Goal: Transaction & Acquisition: Download file/media

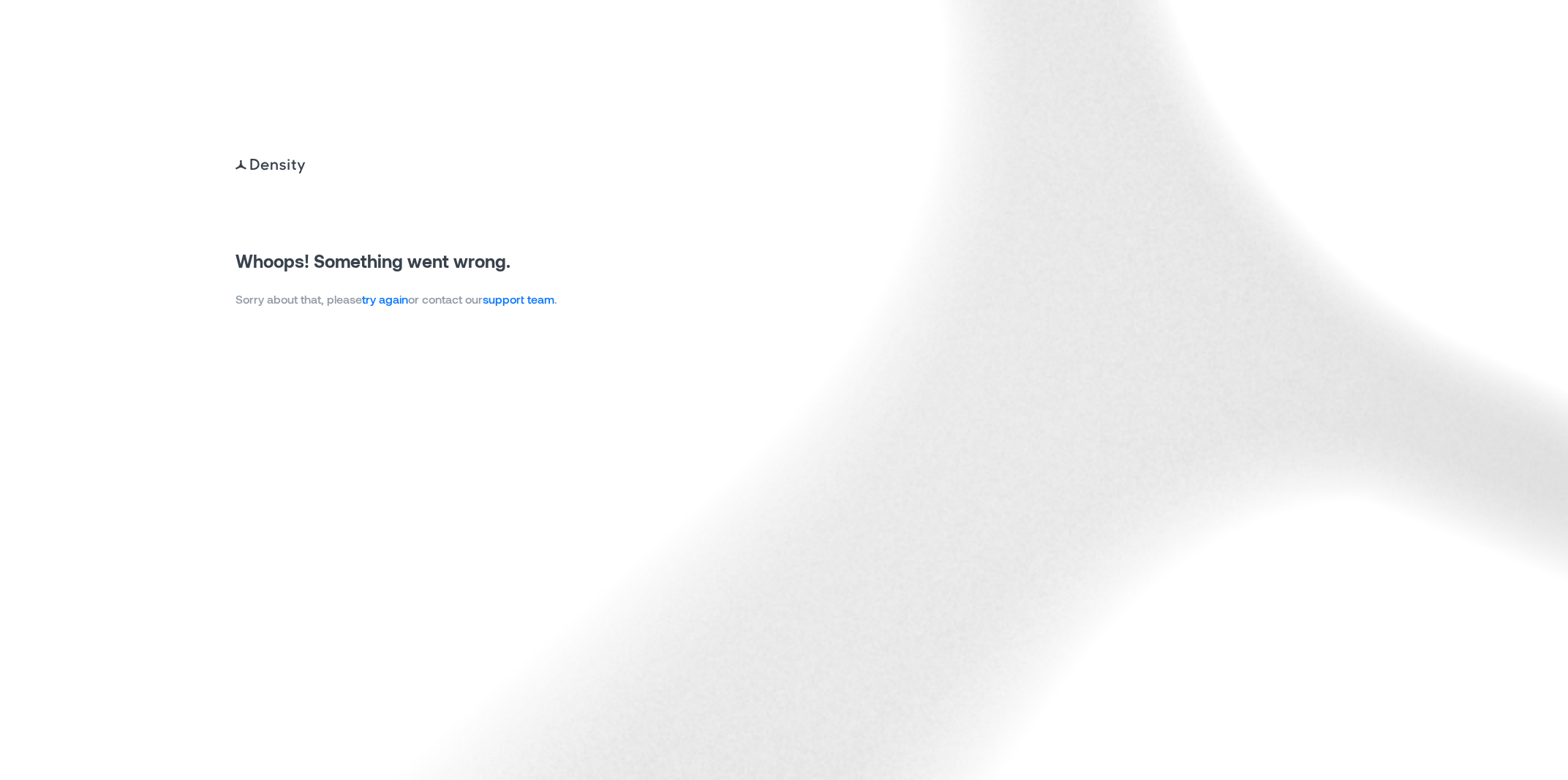
click at [387, 307] on p "Sorry about that, please try again or contact our support team ." at bounding box center [396, 300] width 321 height 18
click at [387, 306] on link "try again" at bounding box center [385, 299] width 46 height 14
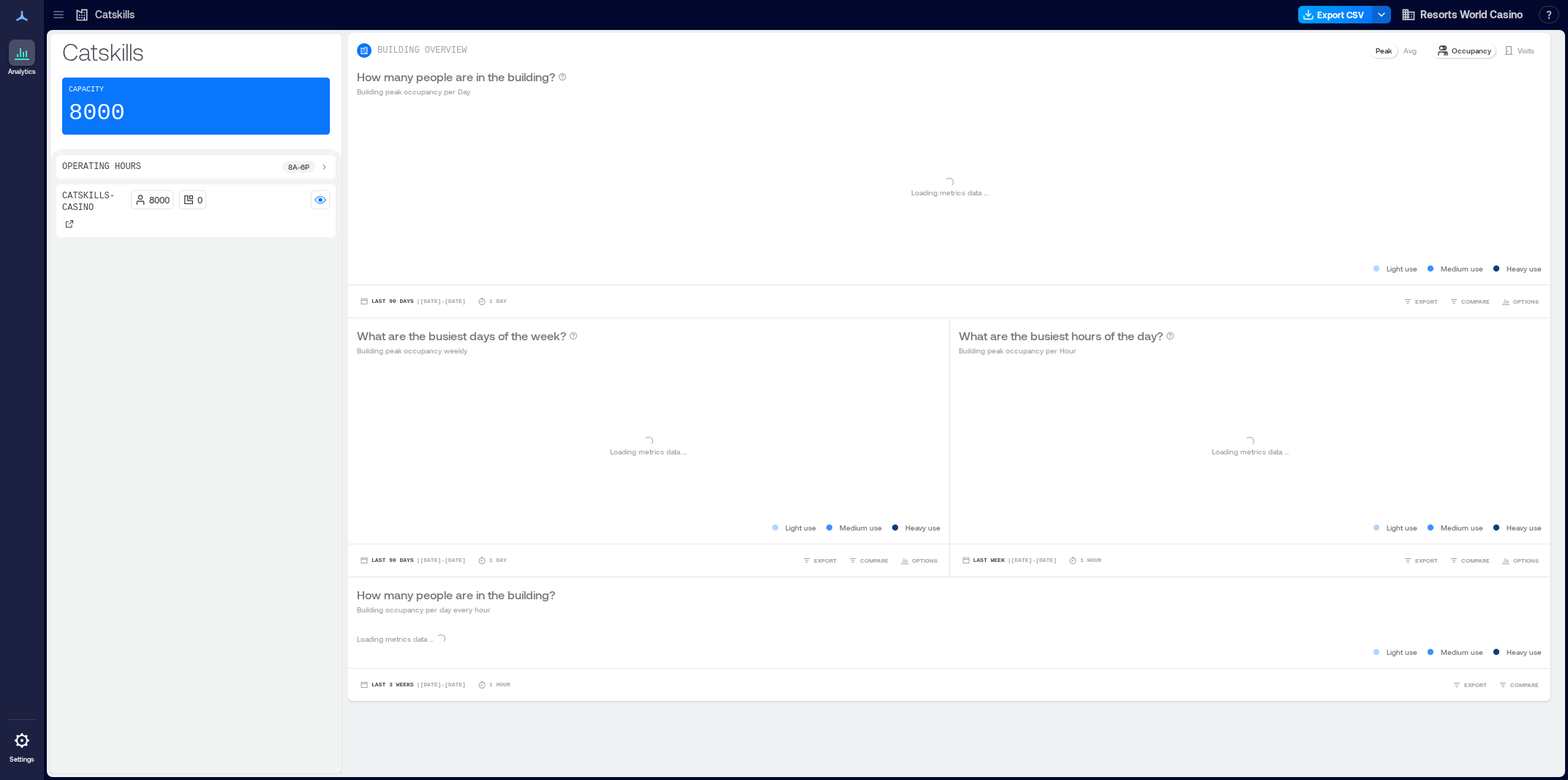
click at [1328, 19] on button "Export CSV" at bounding box center [1334, 15] width 75 height 18
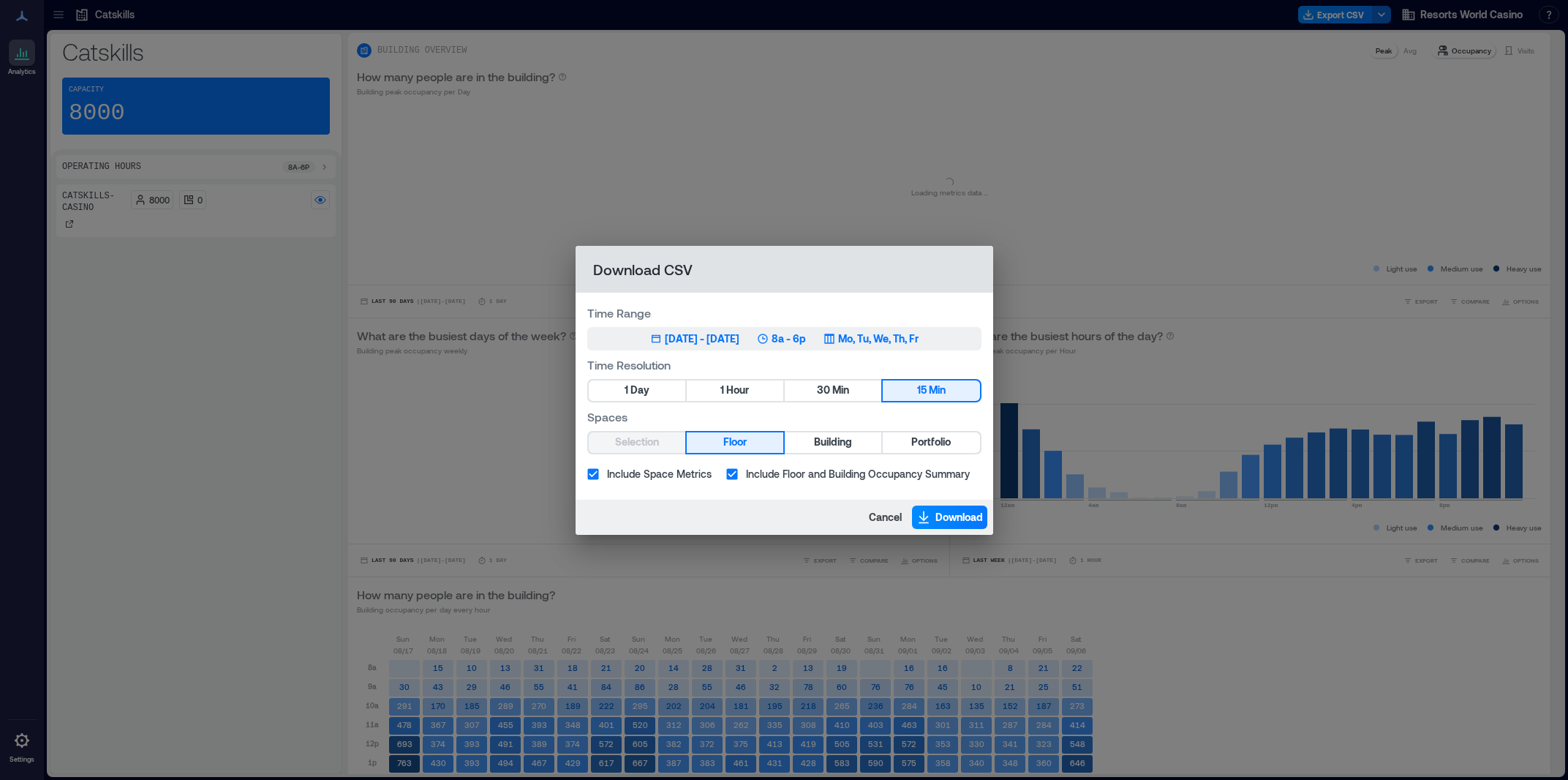
click at [734, 335] on div "[DATE] - [DATE]" at bounding box center [701, 338] width 75 height 15
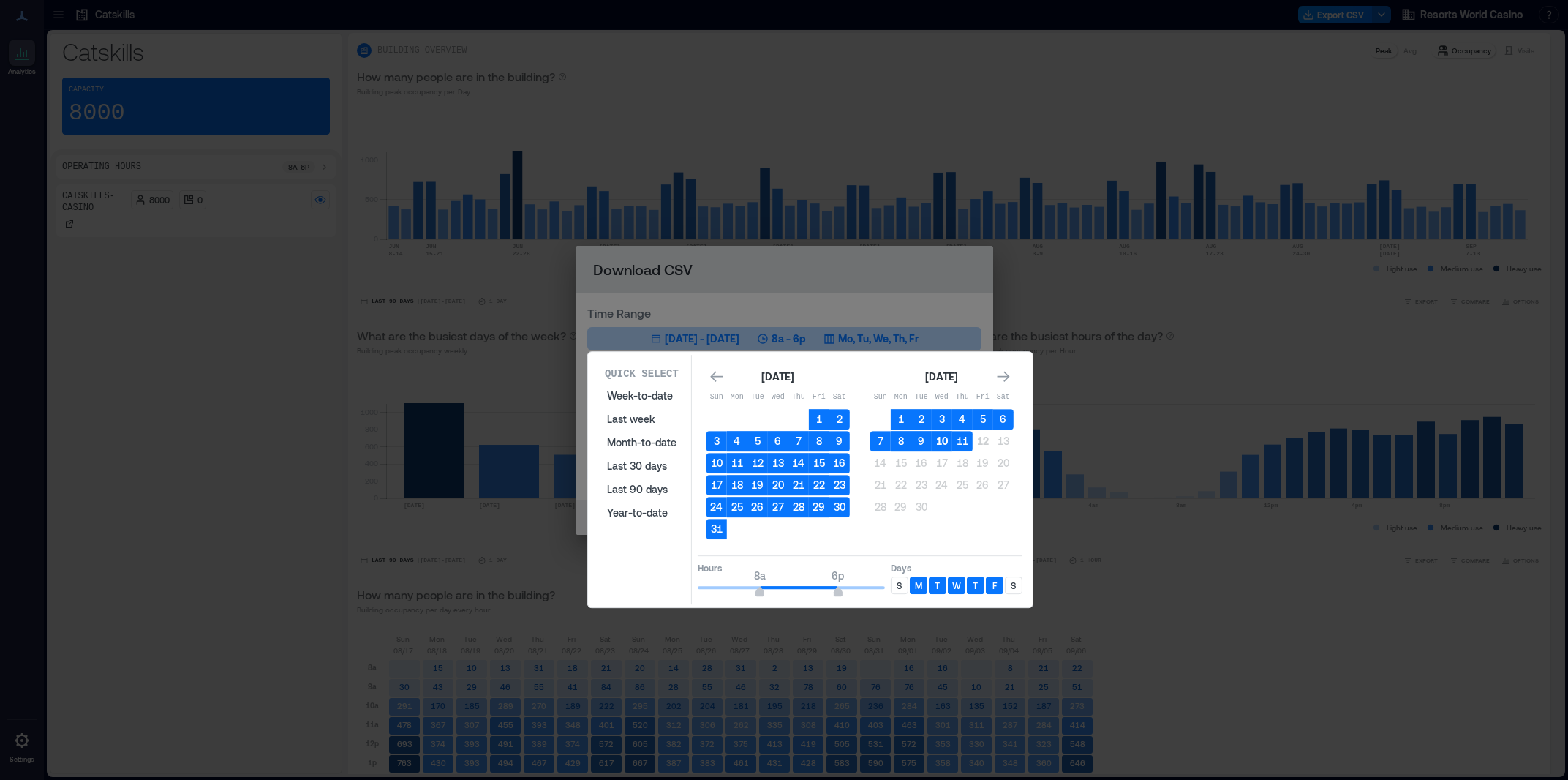
click at [946, 440] on button "10" at bounding box center [941, 441] width 20 height 20
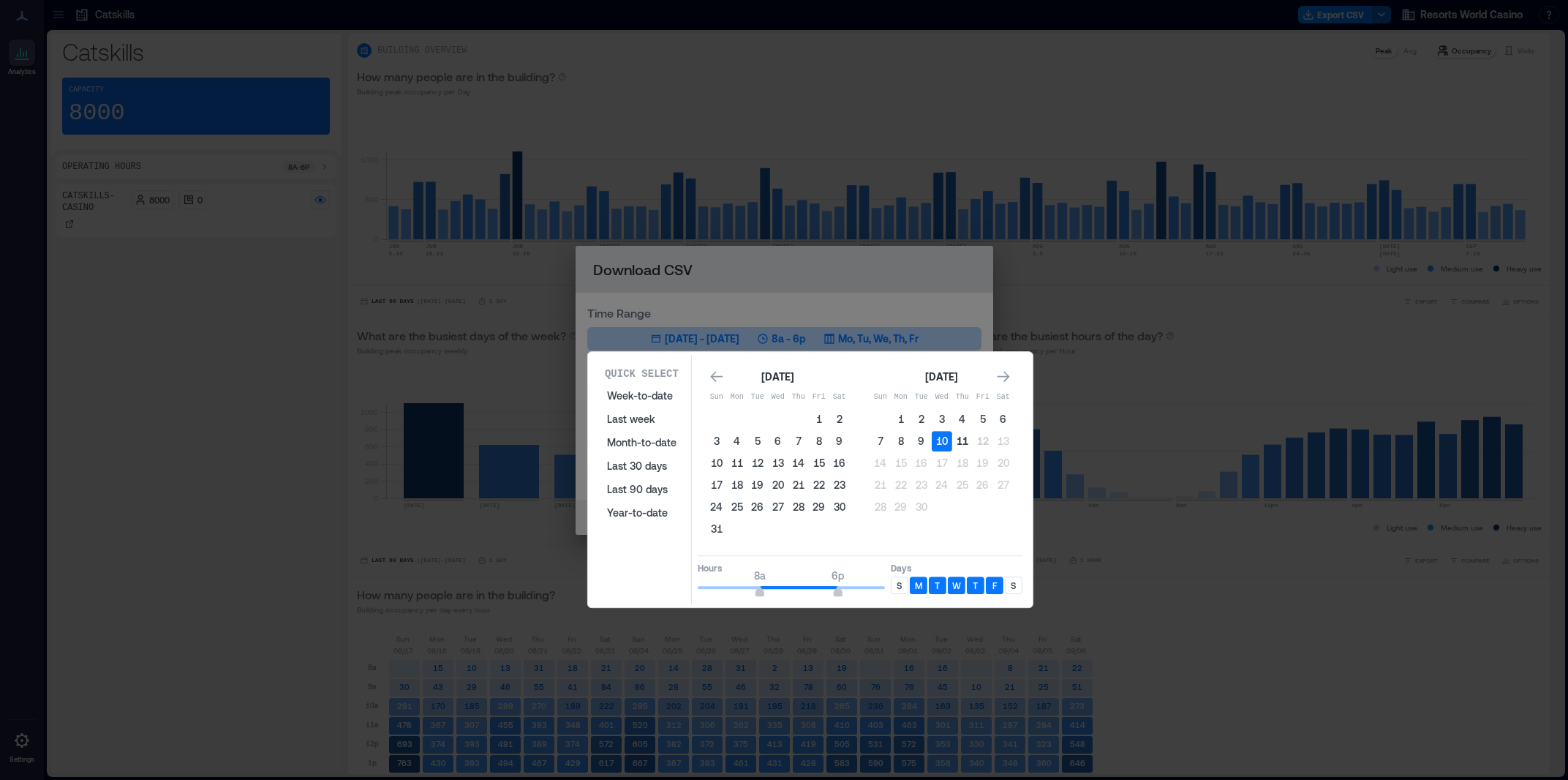
click at [965, 449] on button "11" at bounding box center [961, 441] width 20 height 20
click at [939, 440] on button "10" at bounding box center [941, 441] width 20 height 20
click at [961, 444] on button "11" at bounding box center [961, 441] width 20 height 20
click at [946, 435] on button "10" at bounding box center [941, 441] width 20 height 20
drag, startPoint x: 968, startPoint y: 437, endPoint x: 967, endPoint y: 446, distance: 9.1
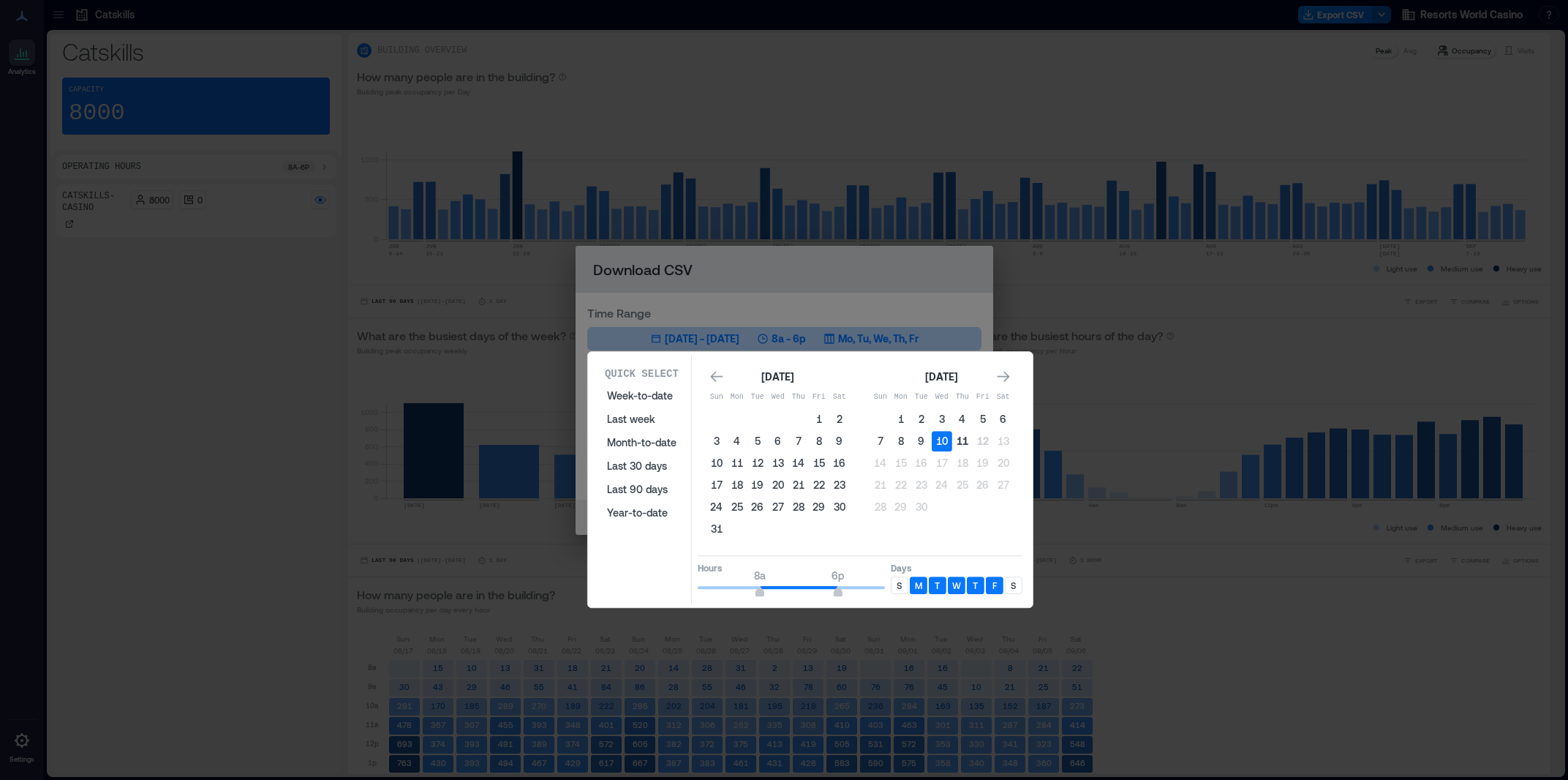
click at [968, 438] on button "11" at bounding box center [961, 441] width 20 height 20
click at [944, 442] on button "10" at bounding box center [941, 441] width 20 height 20
click at [960, 445] on button "11" at bounding box center [961, 441] width 20 height 20
click at [963, 444] on button "11" at bounding box center [961, 441] width 20 height 20
type input "*"
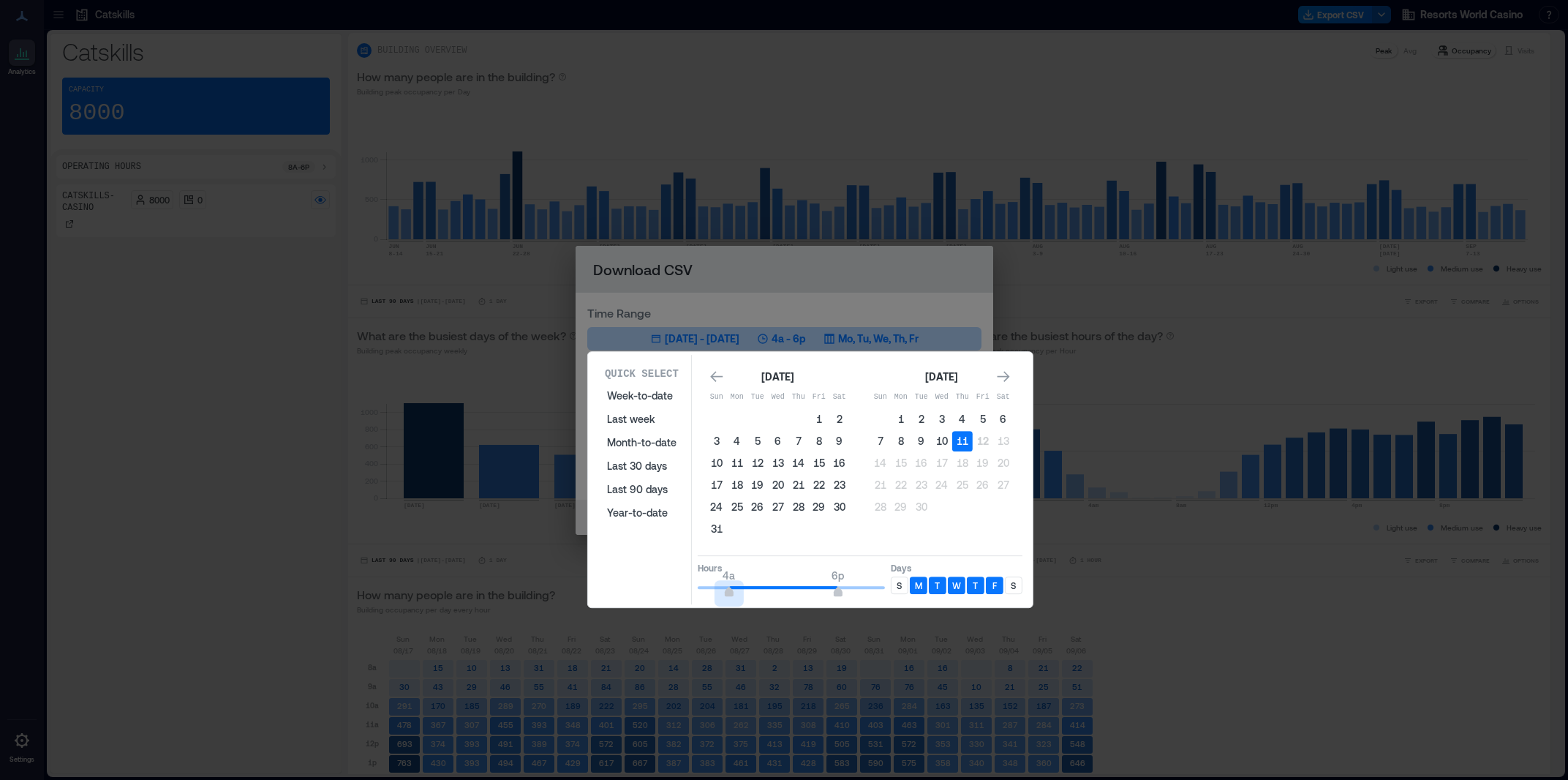
drag, startPoint x: 741, startPoint y: 595, endPoint x: 680, endPoint y: 598, distance: 61.1
click at [680, 598] on div "Quick Select Week-to-date Last week Month-to-date Last 30 days Last 90 days Yea…" at bounding box center [810, 480] width 435 height 249
type input "*"
drag, startPoint x: 838, startPoint y: 595, endPoint x: 743, endPoint y: 610, distance: 96.2
click at [0, 779] on div "Quick Select Week-to-date Last week Month-to-date Last 30 days Last 90 days Yea…" at bounding box center [0, 780] width 0 height 0
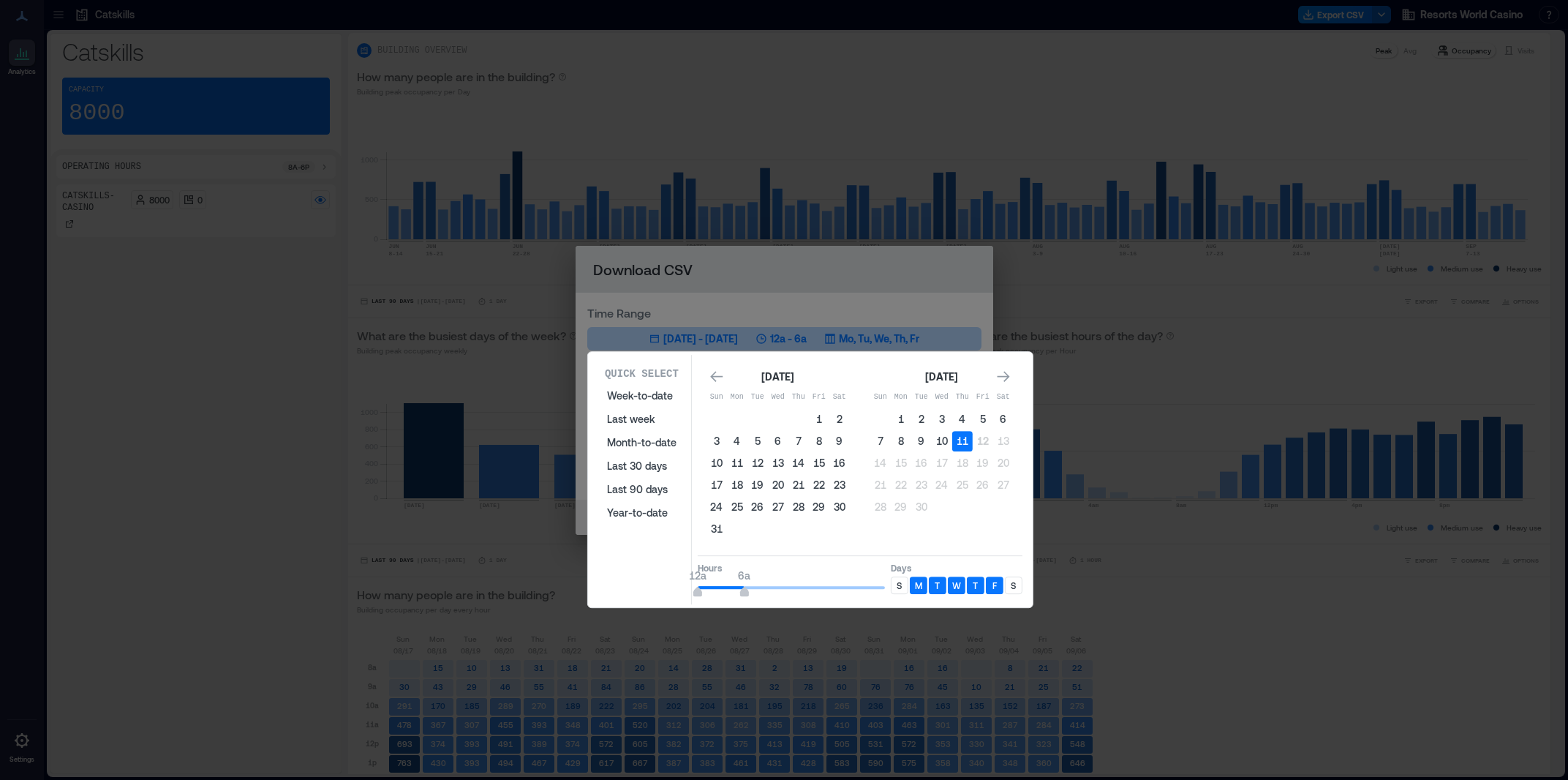
click at [900, 584] on p "S" at bounding box center [899, 585] width 5 height 11
click at [1009, 586] on div "S" at bounding box center [1013, 585] width 18 height 18
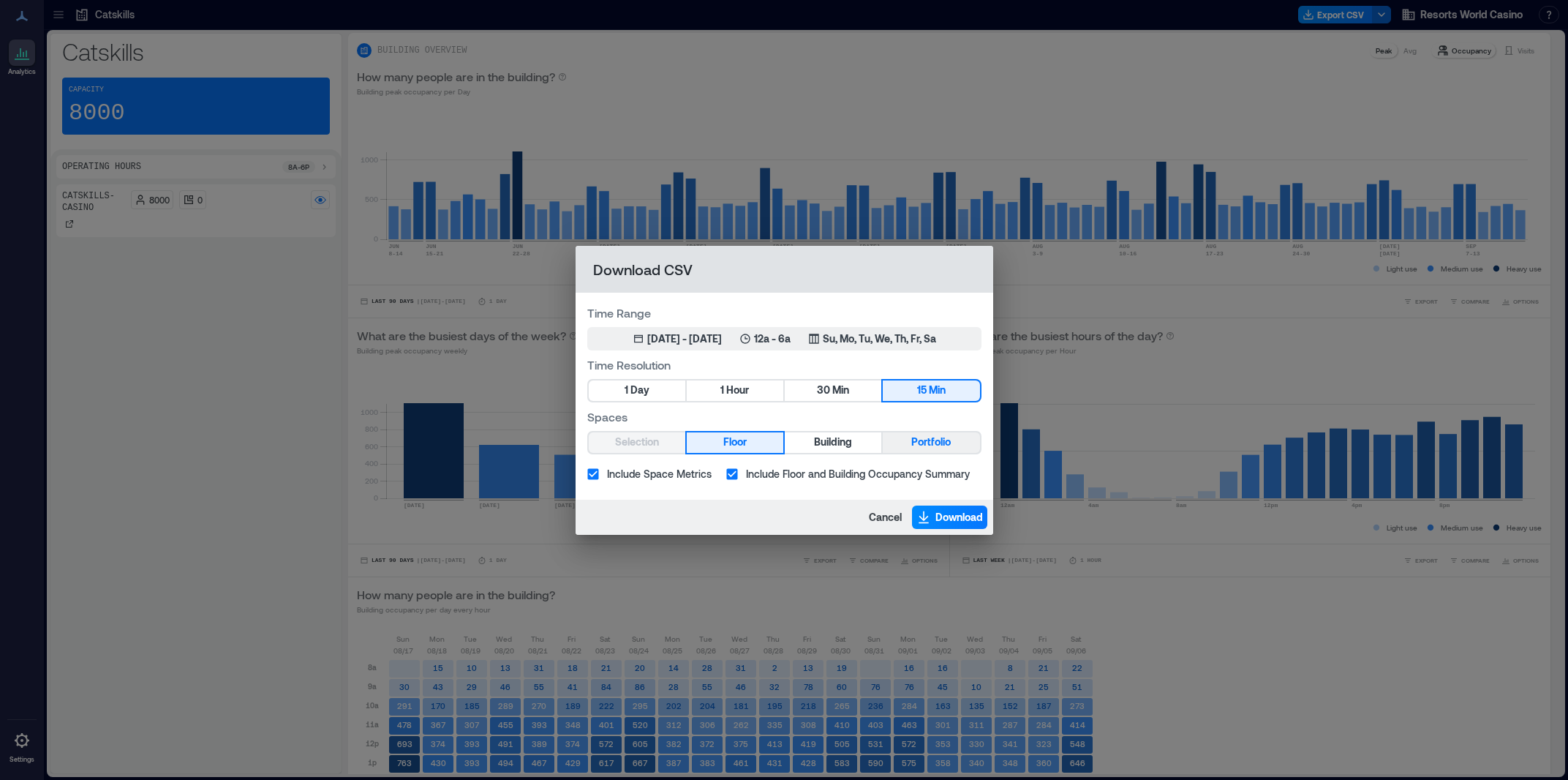
click at [937, 449] on span "Portfolio" at bounding box center [931, 442] width 40 height 18
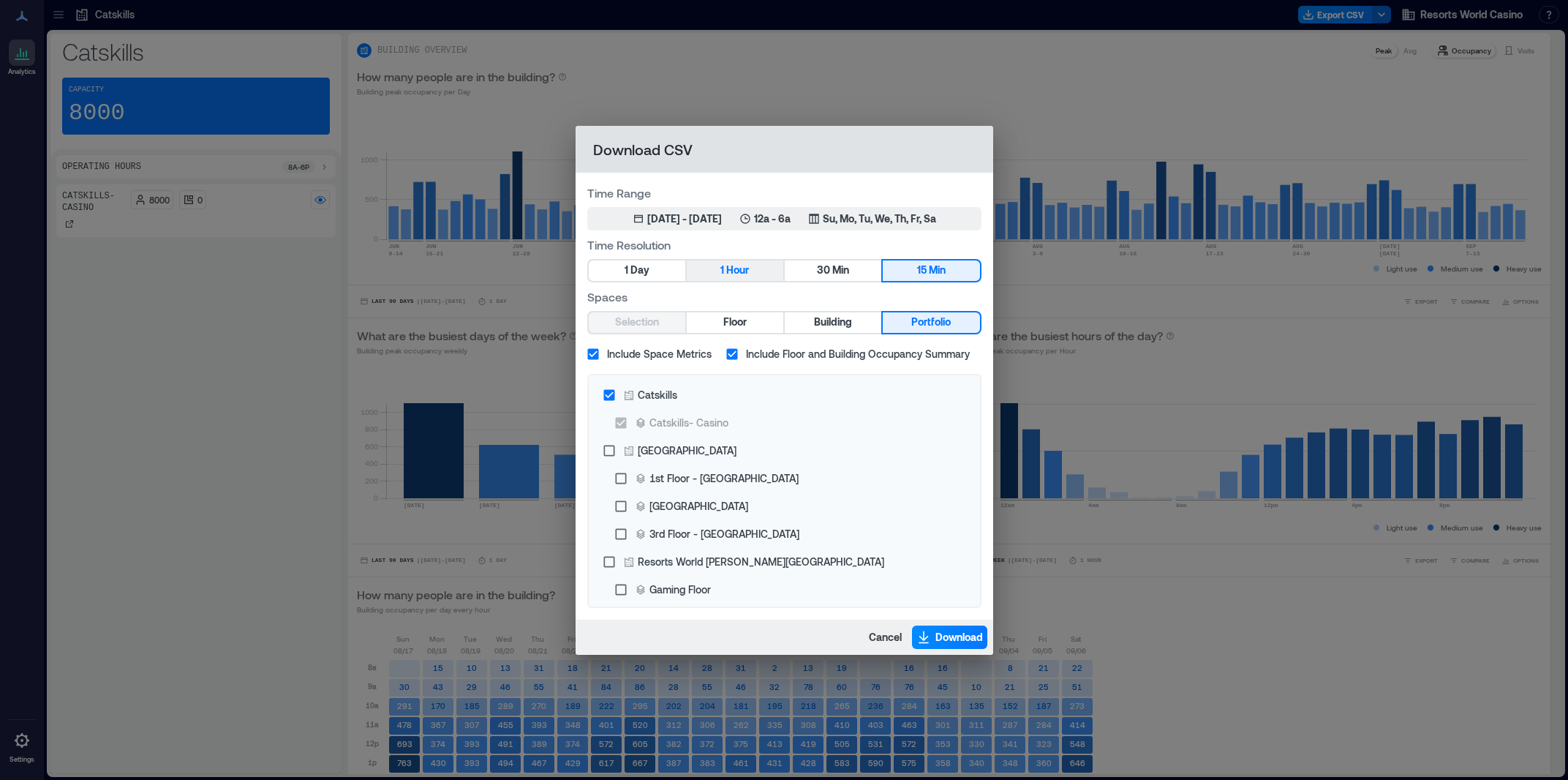
click at [726, 269] on button "1 Hour" at bounding box center [735, 271] width 97 height 20
click at [956, 637] on span "Download" at bounding box center [959, 637] width 47 height 15
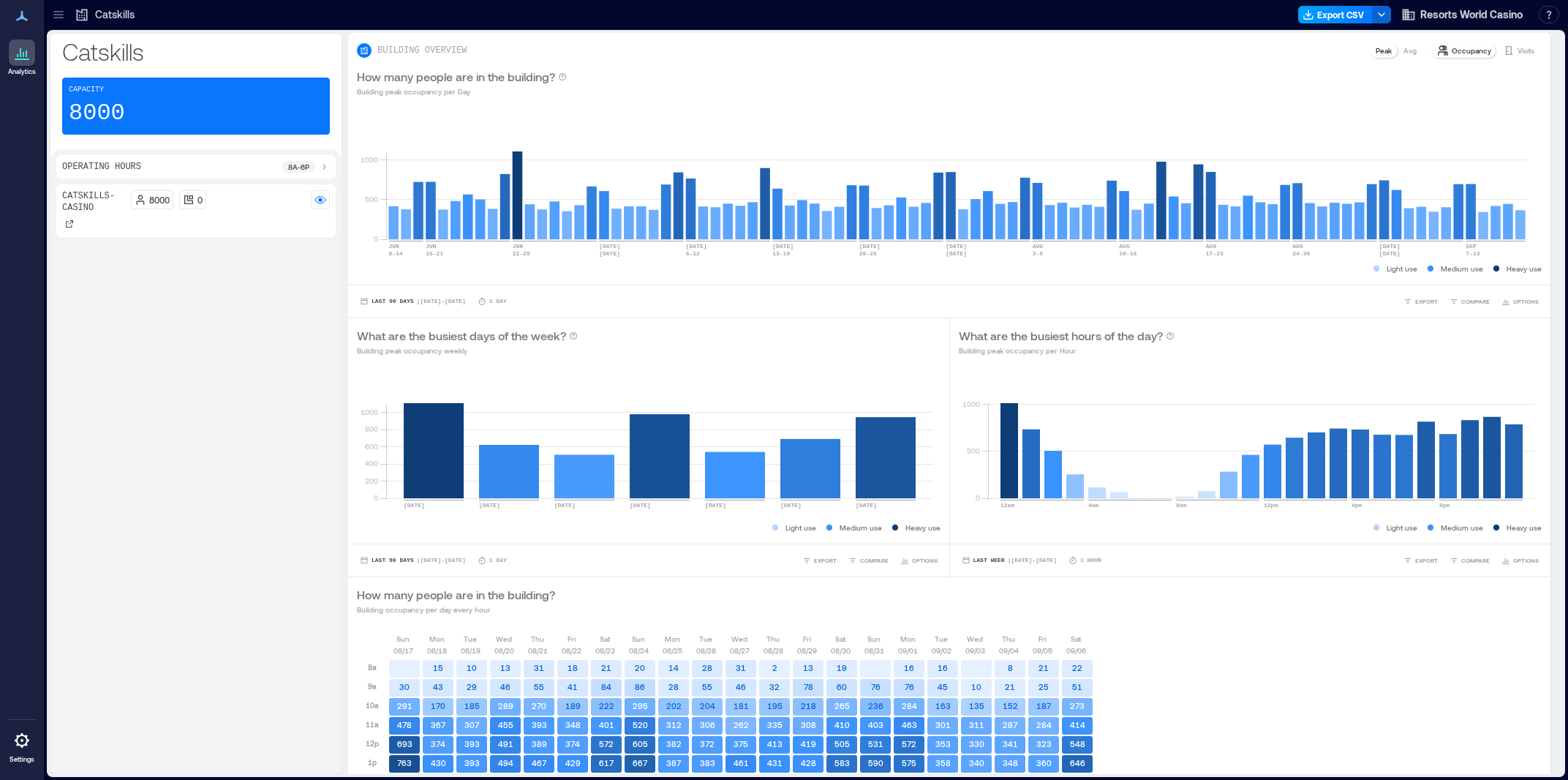
click at [1342, 13] on button "Export CSV" at bounding box center [1334, 15] width 75 height 18
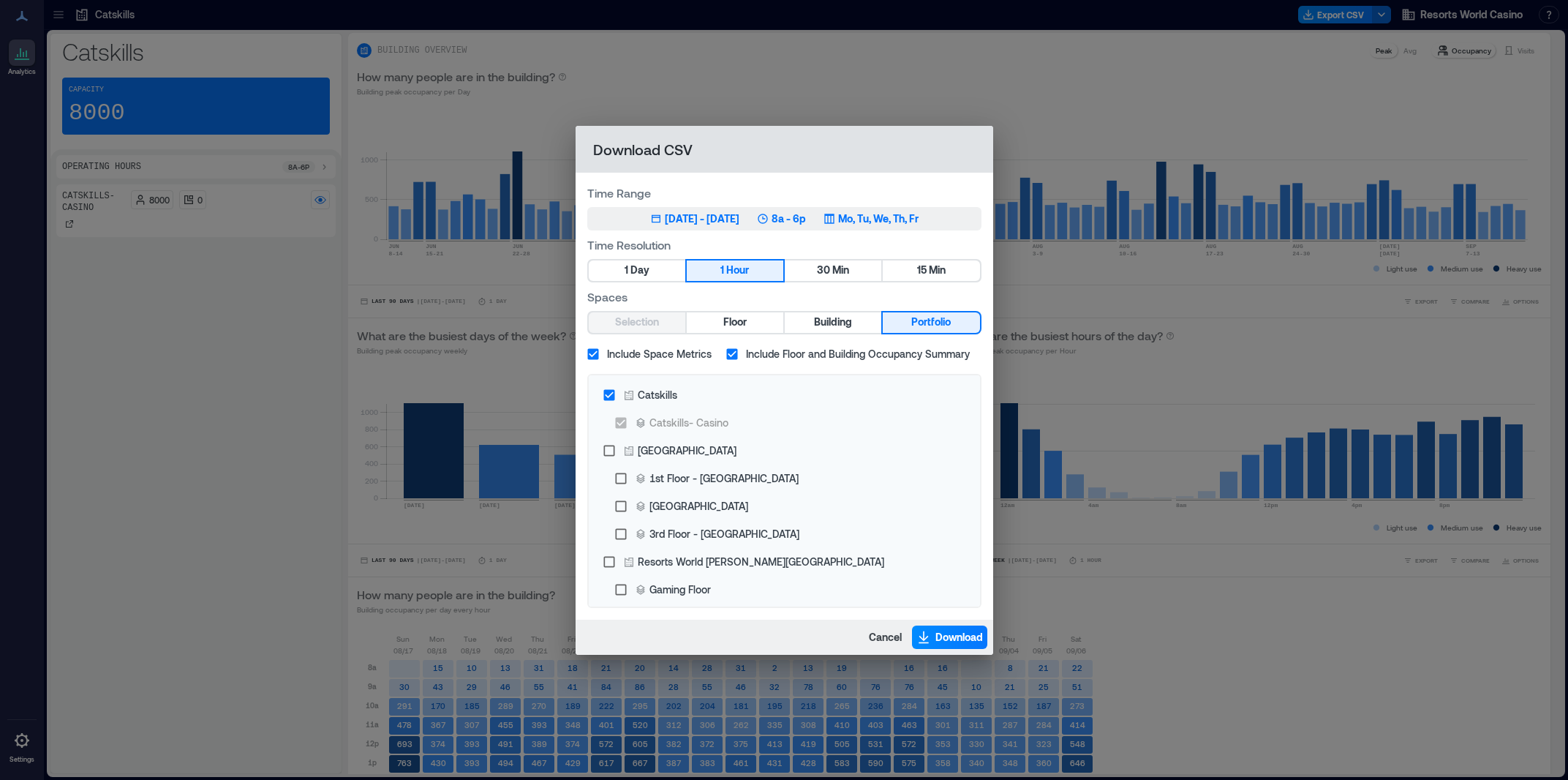
click at [707, 226] on div "[DATE] - [DATE]" at bounding box center [701, 219] width 75 height 15
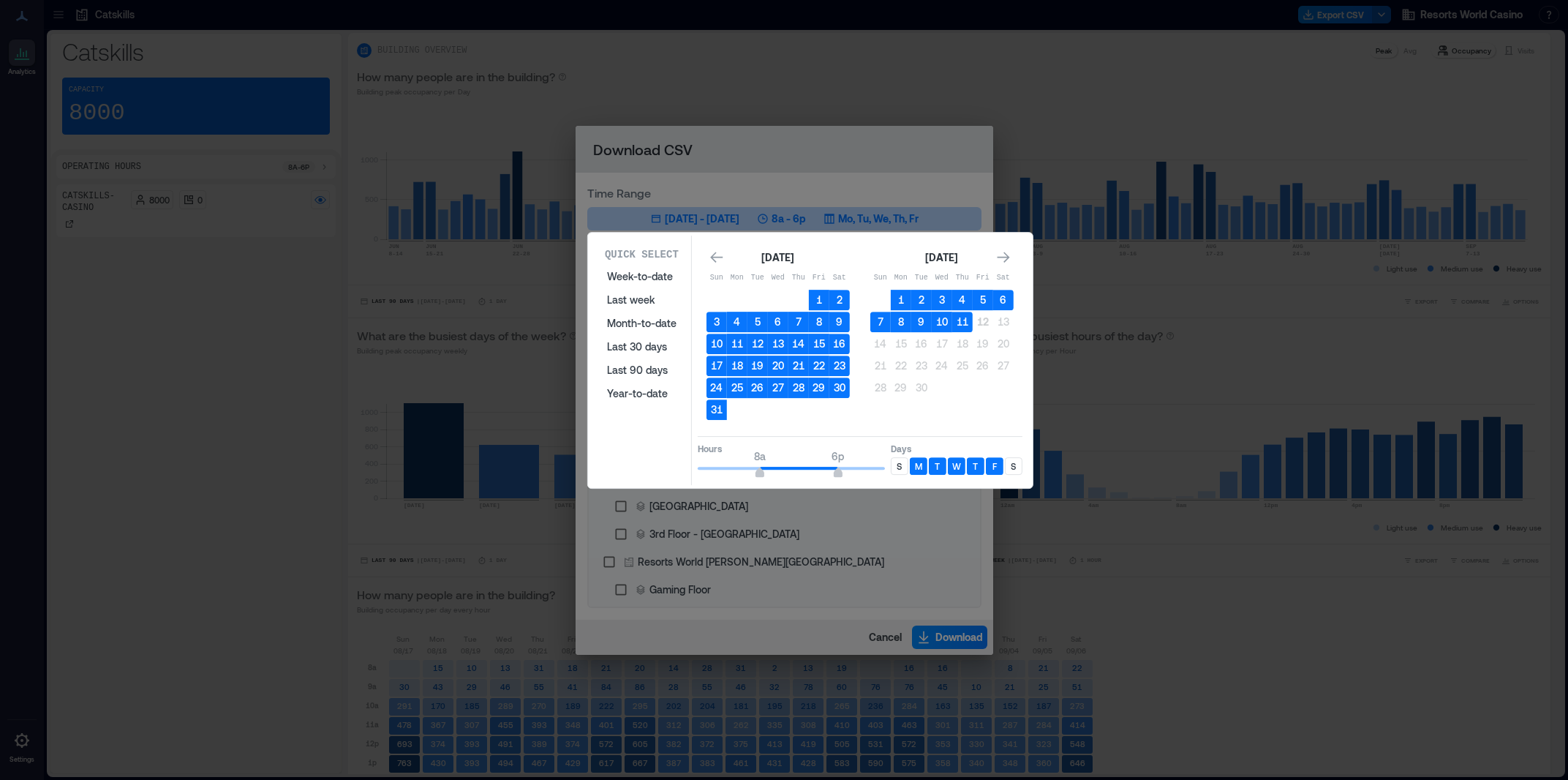
click at [971, 331] on table "Sun Mon Tue Wed Thu Fri Sat 1 2 3 4 5 6 7 8 9 10 11 12 13 14 15 16 17 18 19 20 …" at bounding box center [941, 333] width 143 height 134
click at [965, 319] on button "11" at bounding box center [961, 321] width 20 height 20
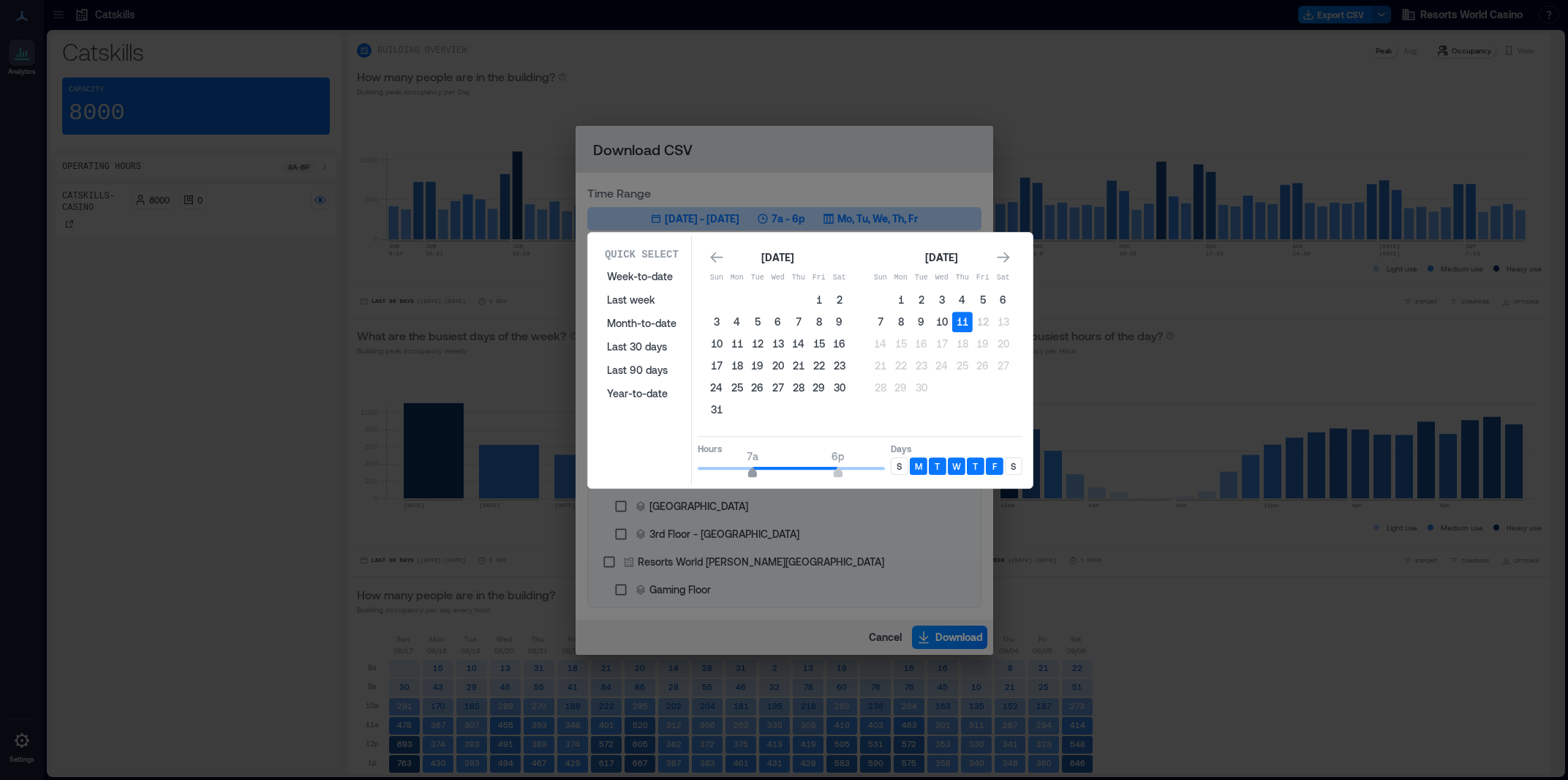
type input "*"
drag, startPoint x: 760, startPoint y: 474, endPoint x: 748, endPoint y: 475, distance: 12.0
click at [746, 476] on span "6a 6p" at bounding box center [791, 468] width 187 height 22
type input "**"
drag, startPoint x: 891, startPoint y: 467, endPoint x: 924, endPoint y: 466, distance: 33.0
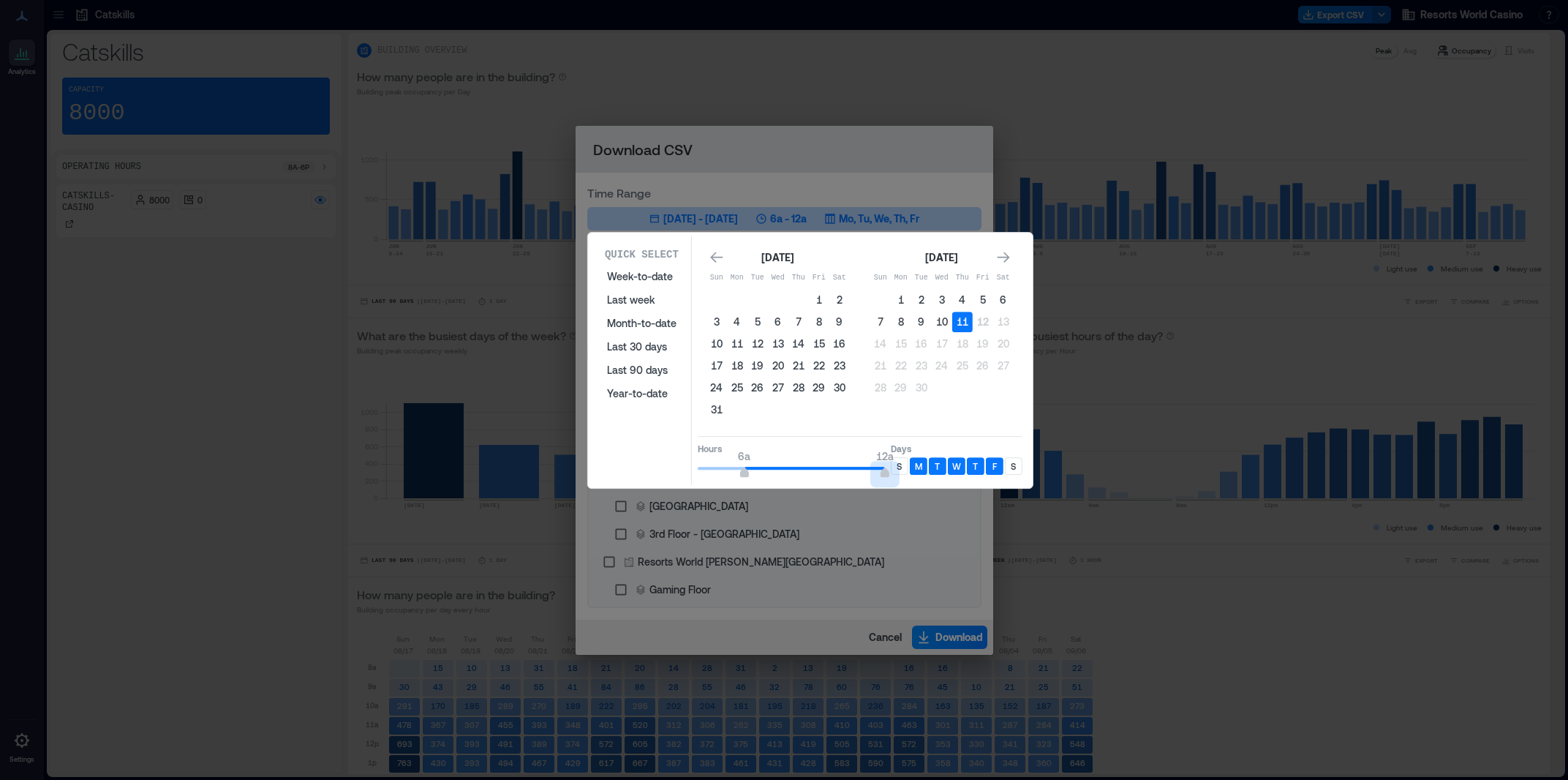
click at [924, 466] on div "Hours 6a 12a Days S M T W T F S" at bounding box center [860, 457] width 325 height 43
click at [897, 466] on p "S" at bounding box center [899, 466] width 5 height 11
click at [1005, 467] on div "S" at bounding box center [1013, 466] width 18 height 18
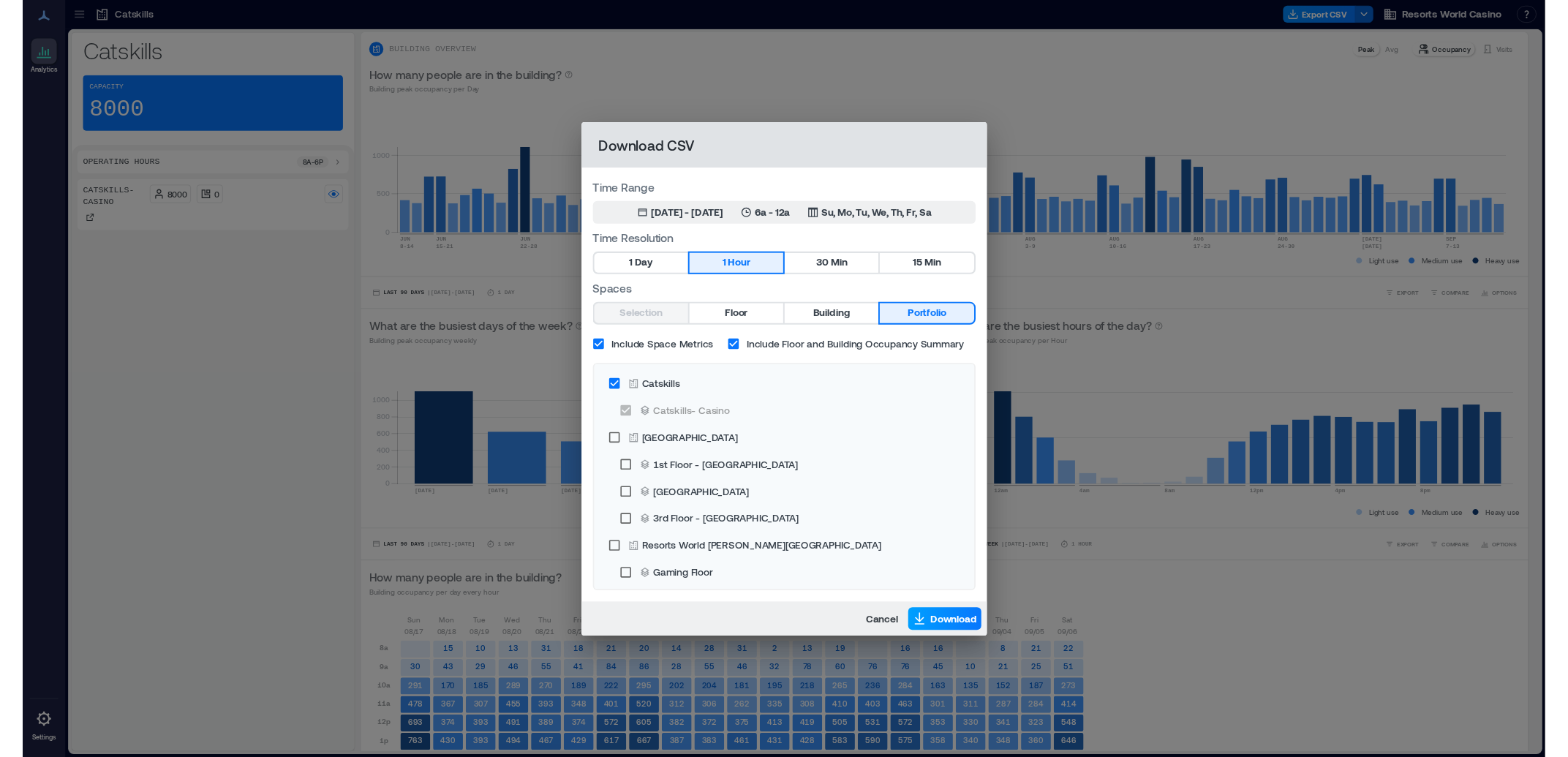
scroll to position [2, 0]
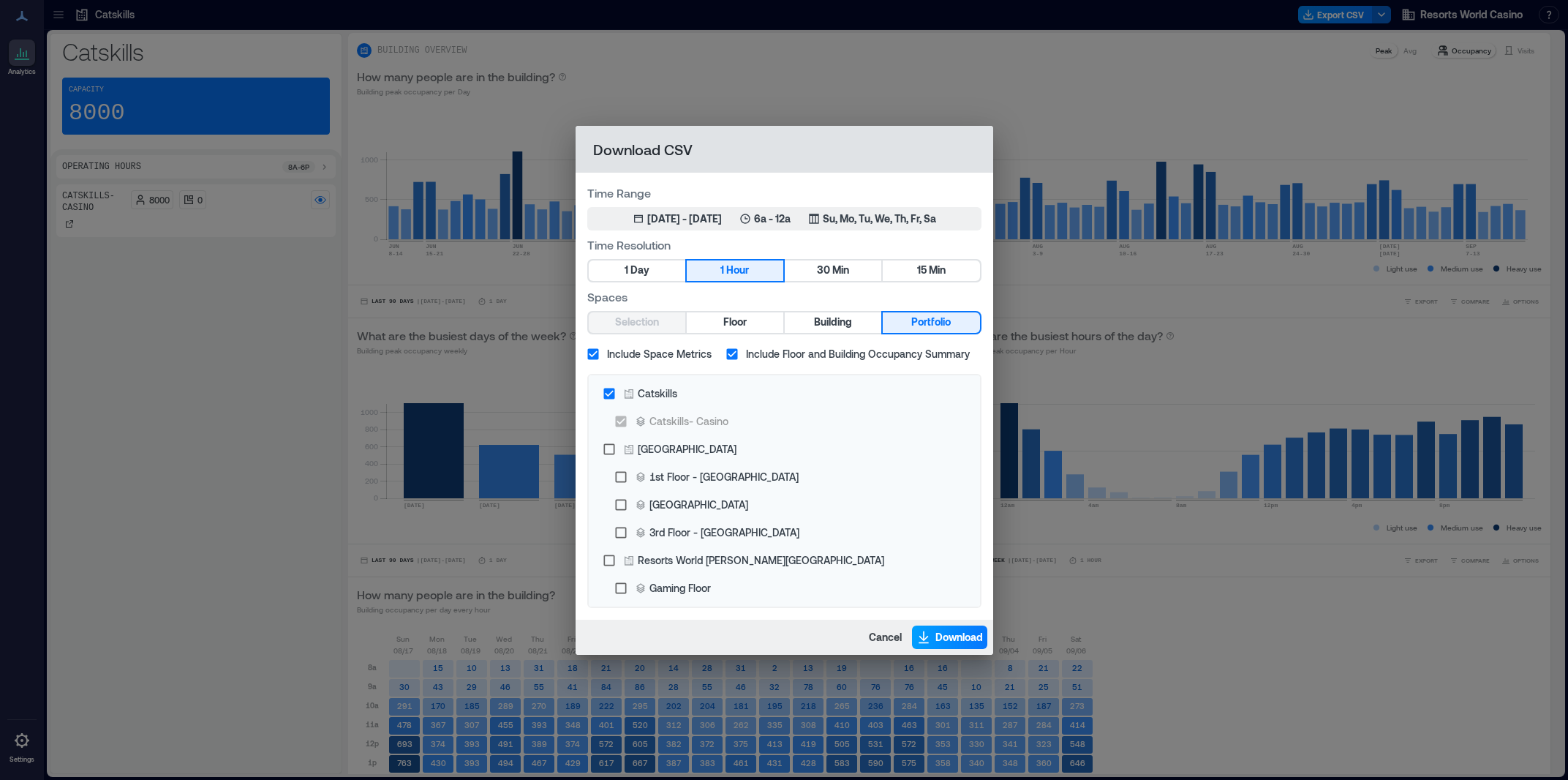
click at [953, 636] on span "Download" at bounding box center [959, 637] width 47 height 15
